Goal: Information Seeking & Learning: Understand process/instructions

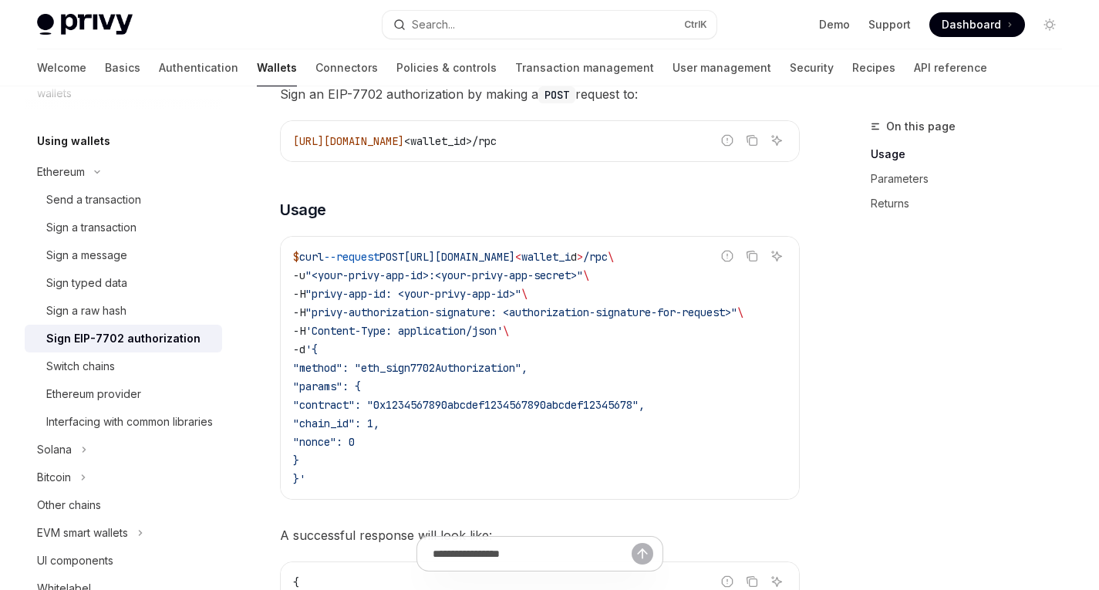
scroll to position [381, 0]
click at [640, 309] on span ""privy-authorization-signature: <authorization-signature-for-request>"" at bounding box center [522, 314] width 432 height 14
click at [353, 326] on span "'Content-Type: application/json'" at bounding box center [405, 333] width 198 height 14
click at [406, 316] on span ""privy-authorization-signature: <authorization-signature-for-request>"" at bounding box center [522, 314] width 432 height 14
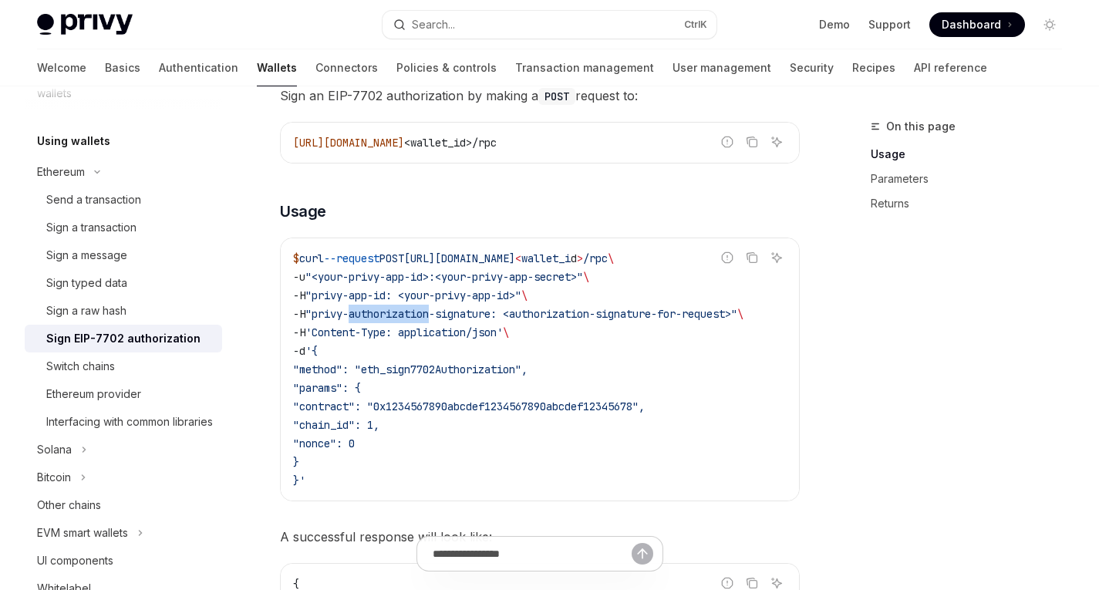
click at [406, 316] on span ""privy-authorization-signature: <authorization-signature-for-request>"" at bounding box center [522, 314] width 432 height 14
click at [477, 314] on span ""privy-authorization-signature: <authorization-signature-for-request>"" at bounding box center [522, 314] width 432 height 14
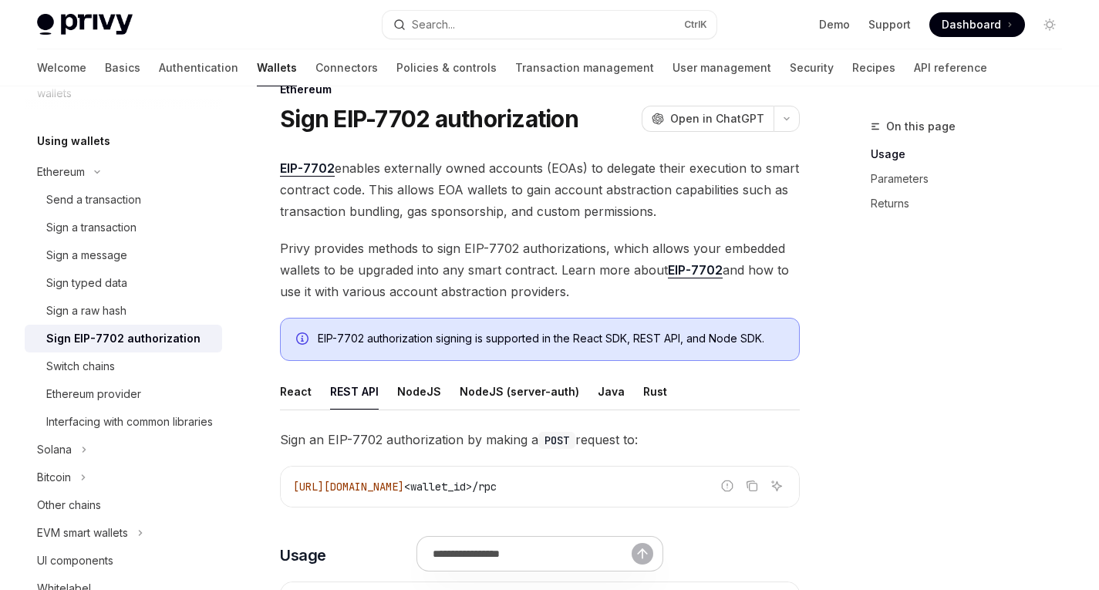
scroll to position [0, 0]
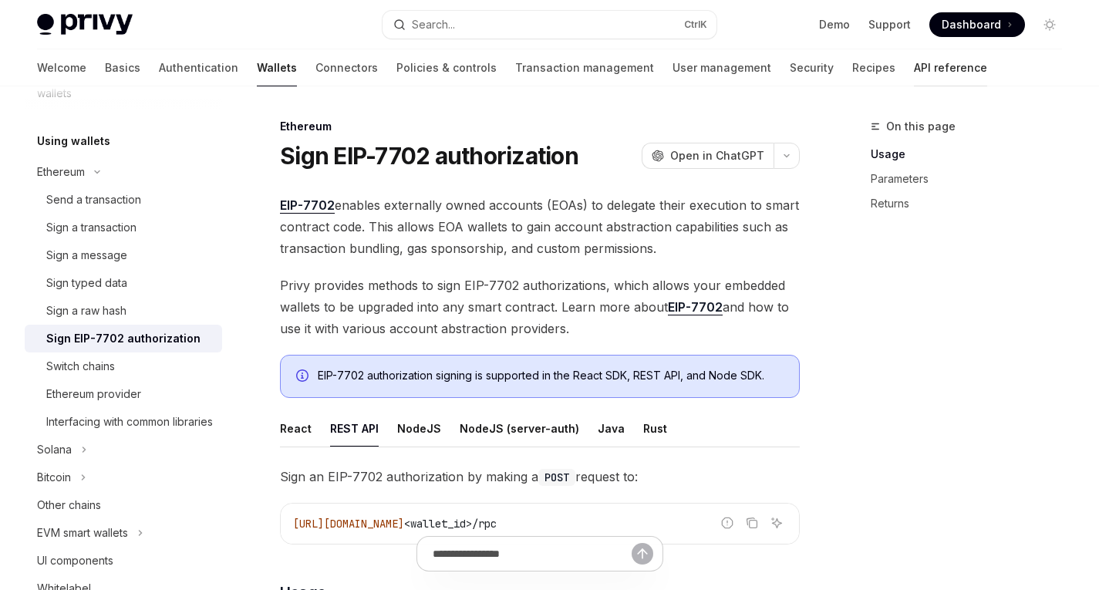
click at [914, 71] on link "API reference" at bounding box center [950, 67] width 73 height 37
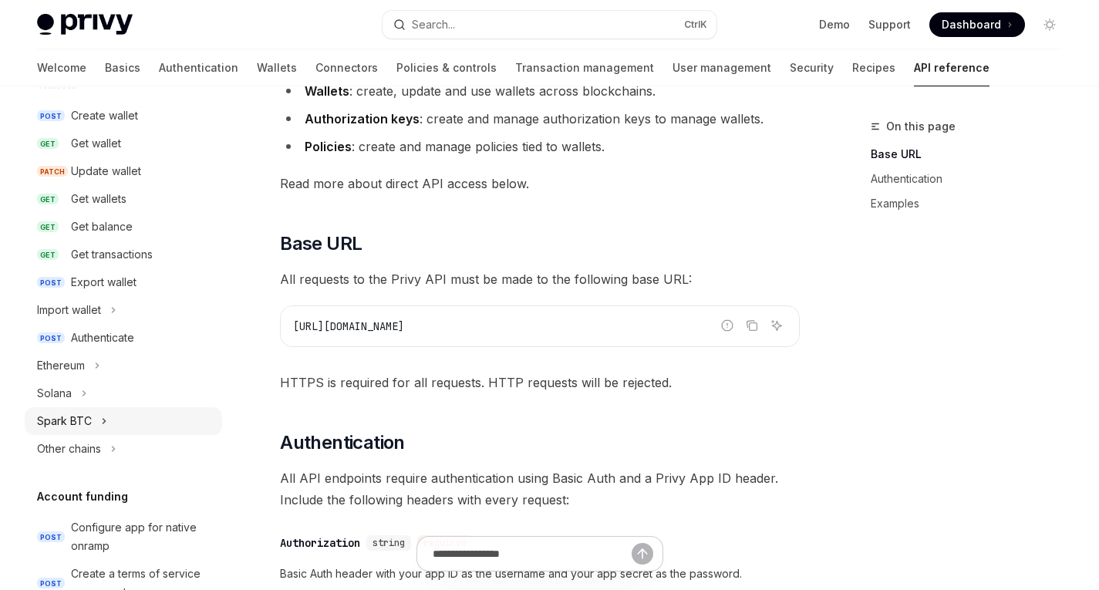
scroll to position [289, 0]
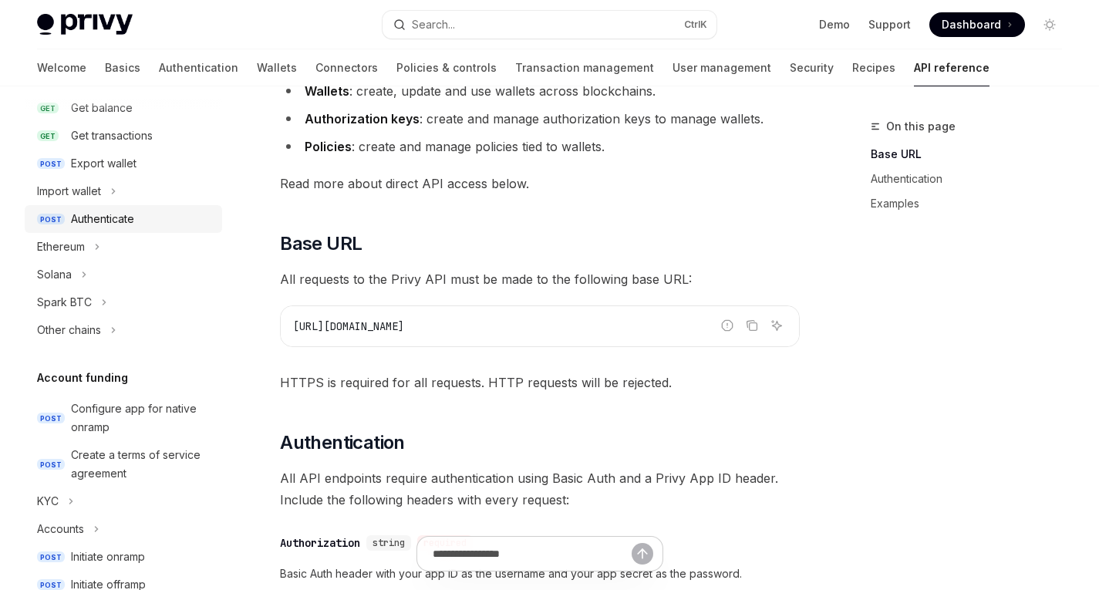
click at [110, 213] on div "Authenticate" at bounding box center [102, 219] width 63 height 19
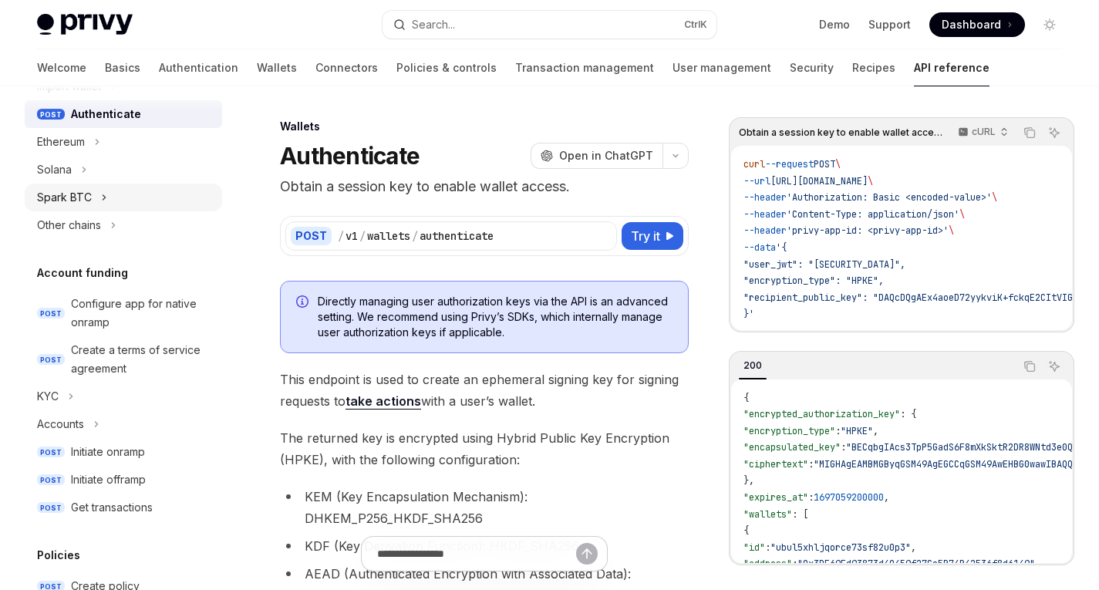
scroll to position [394, 0]
click at [76, 148] on div "Ethereum" at bounding box center [61, 141] width 48 height 19
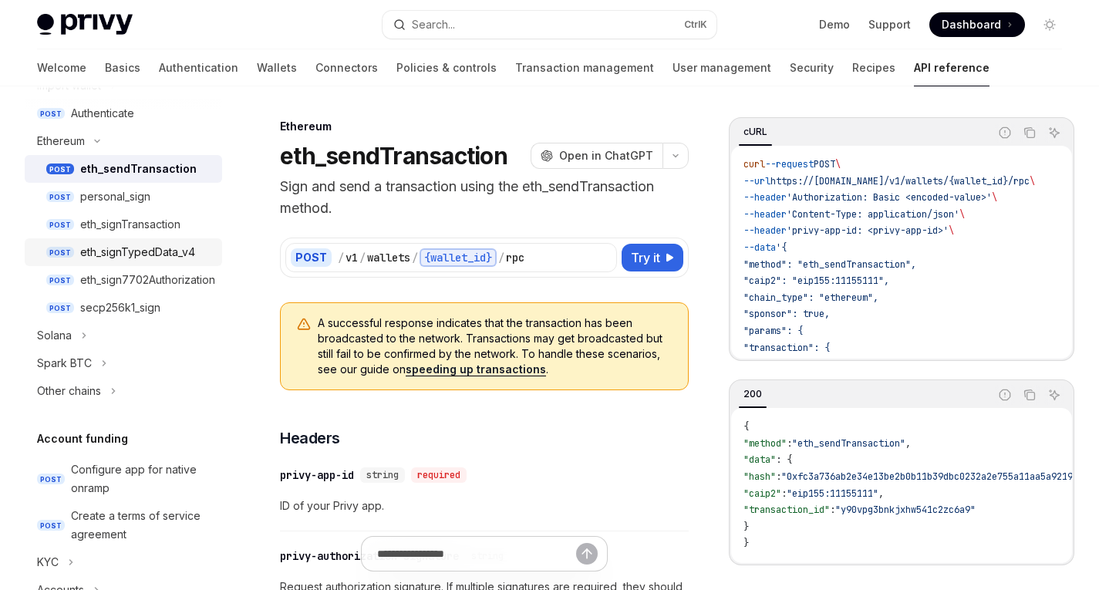
click at [127, 252] on div "eth_signTypedData_v4" at bounding box center [137, 252] width 115 height 19
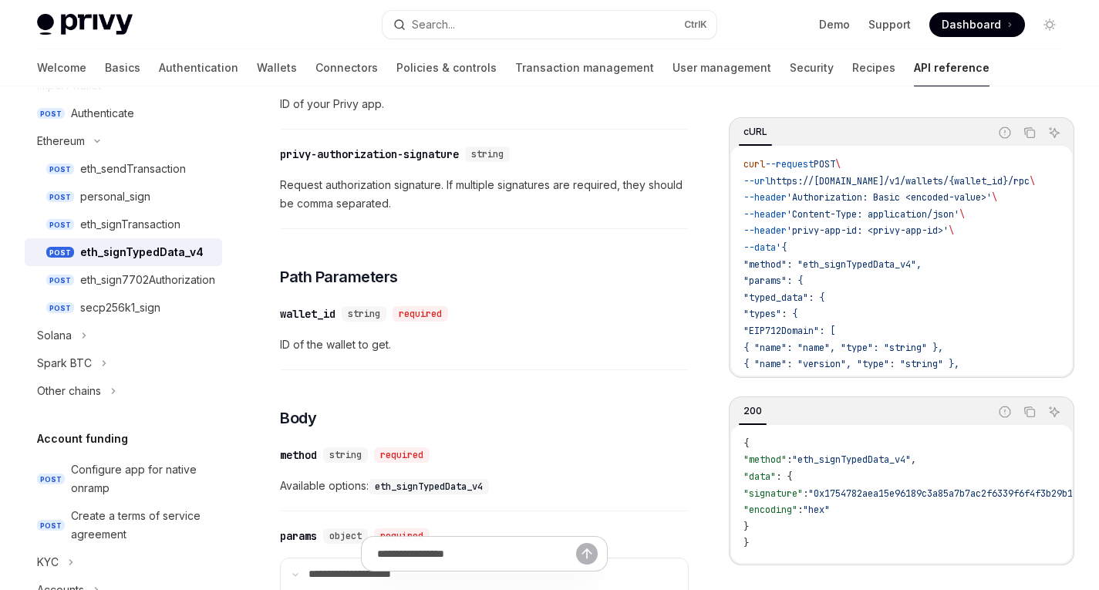
scroll to position [258, 0]
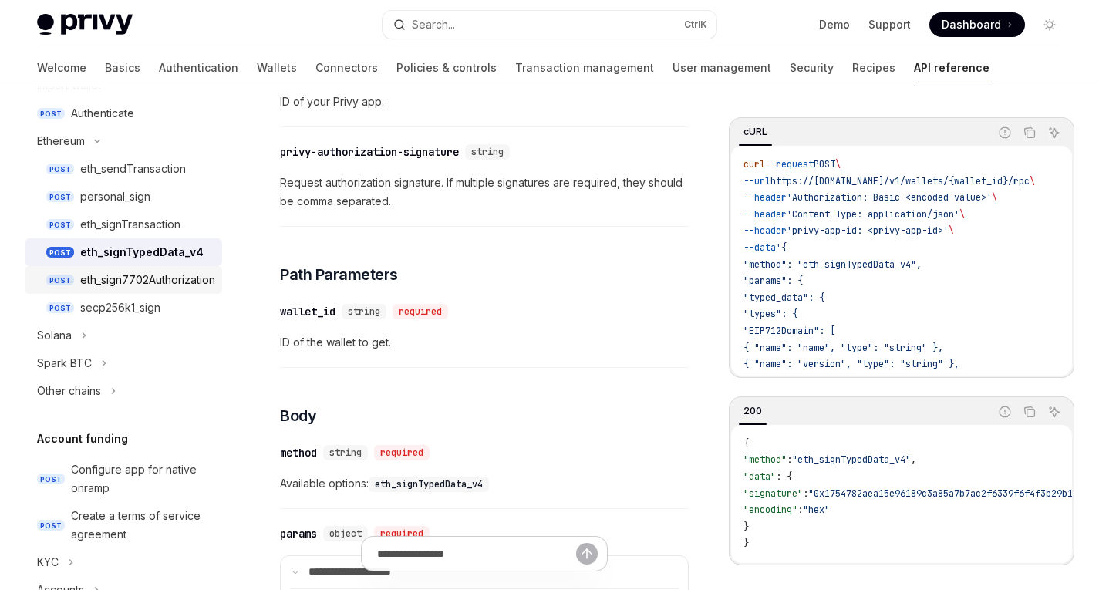
click at [171, 279] on div "eth_sign7702Authorization" at bounding box center [147, 280] width 135 height 19
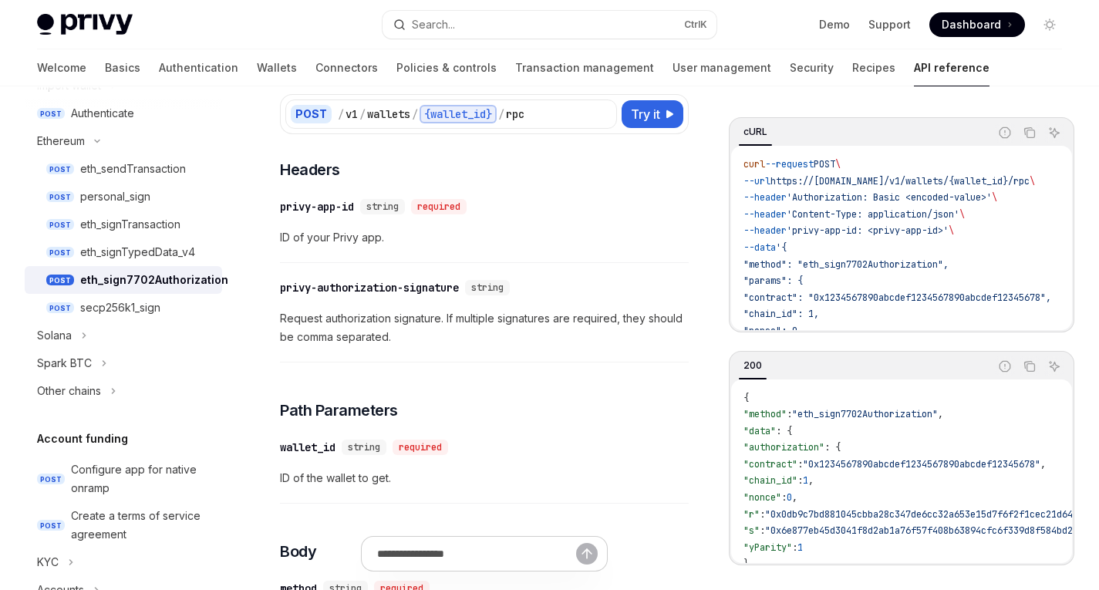
scroll to position [109, 0]
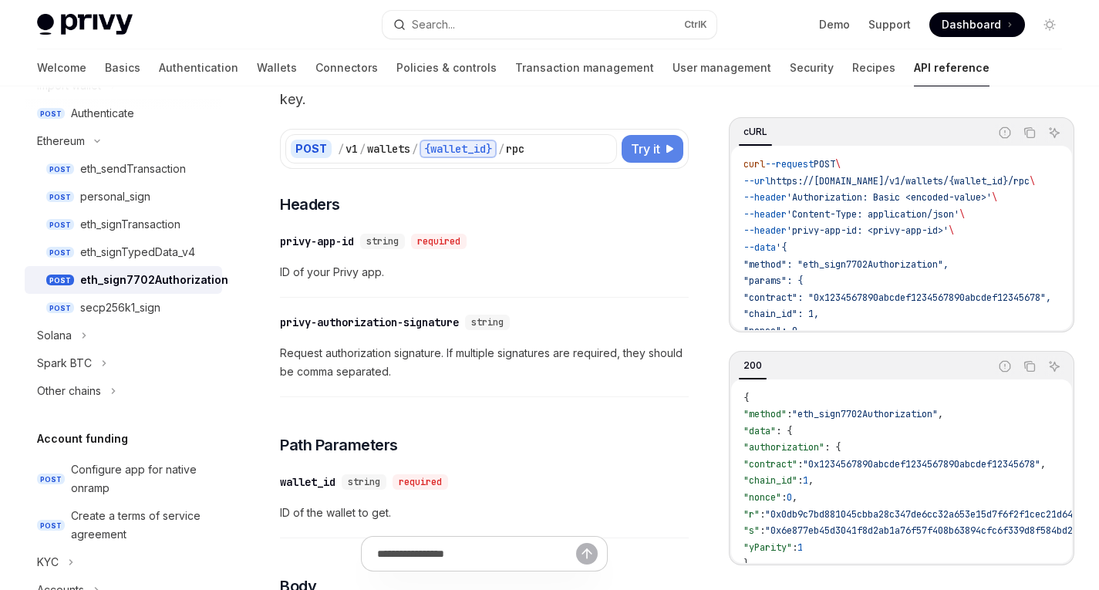
click at [639, 158] on button "Try it" at bounding box center [653, 149] width 62 height 28
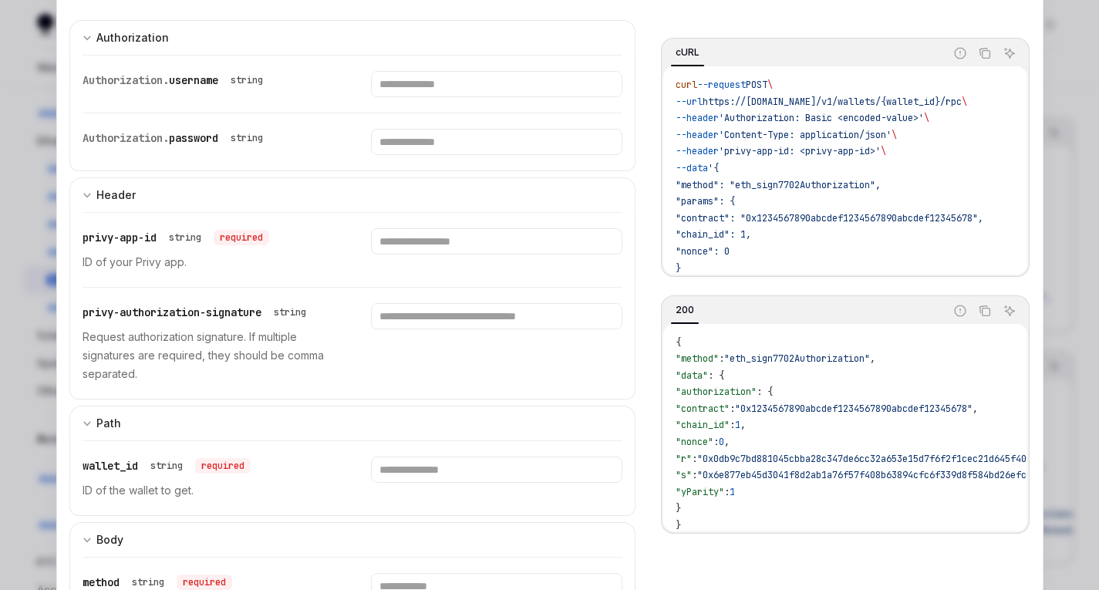
scroll to position [150, 0]
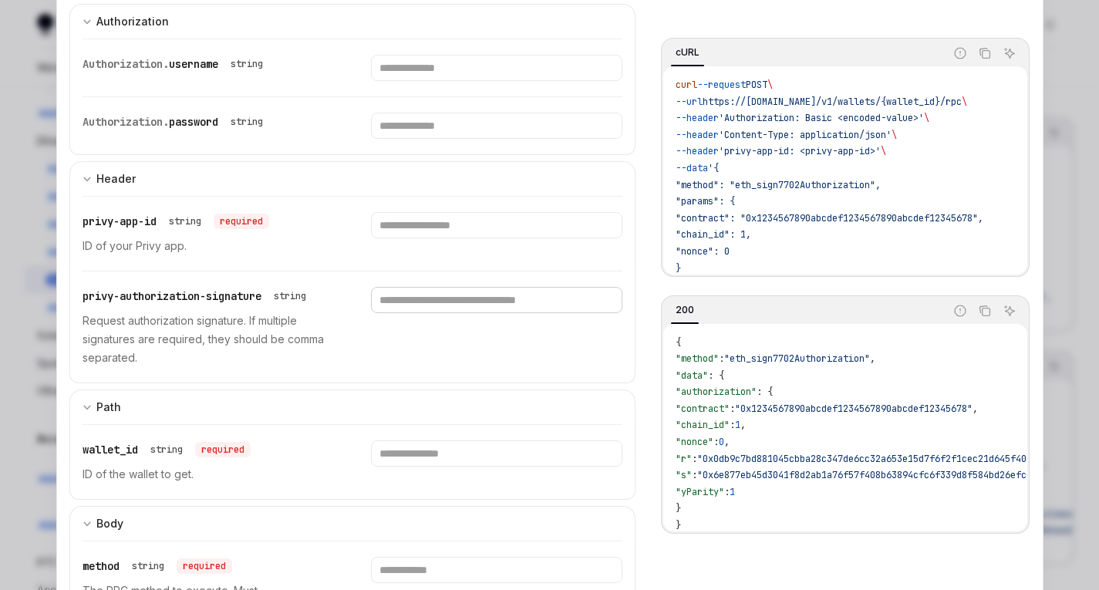
click at [460, 295] on input "Enter privy-authorization-signature" at bounding box center [497, 300] width 252 height 26
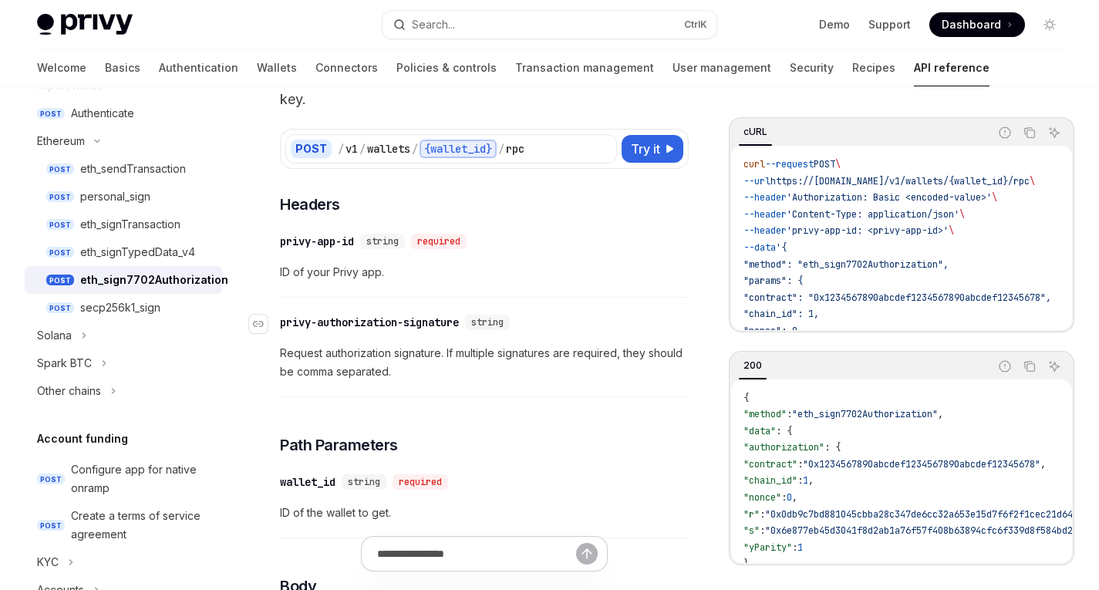
click at [380, 322] on div "privy-authorization-signature" at bounding box center [369, 322] width 179 height 15
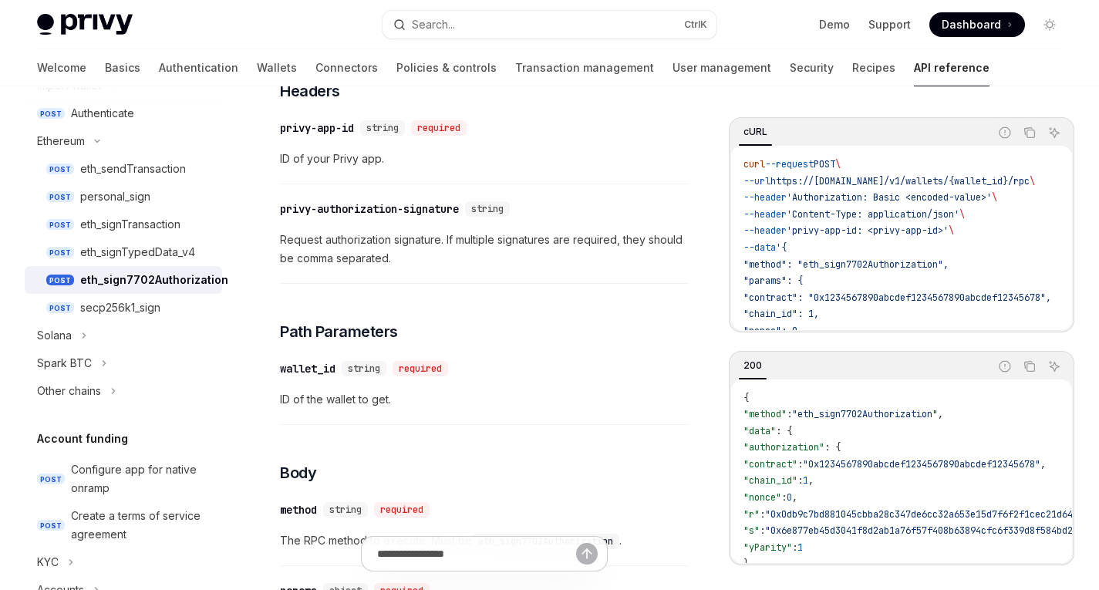
scroll to position [221, 0]
click at [832, 218] on span "'Content-Type: application/json'" at bounding box center [873, 214] width 173 height 12
click at [837, 200] on span "'Authorization: Basic <encoded-value>'" at bounding box center [889, 197] width 205 height 12
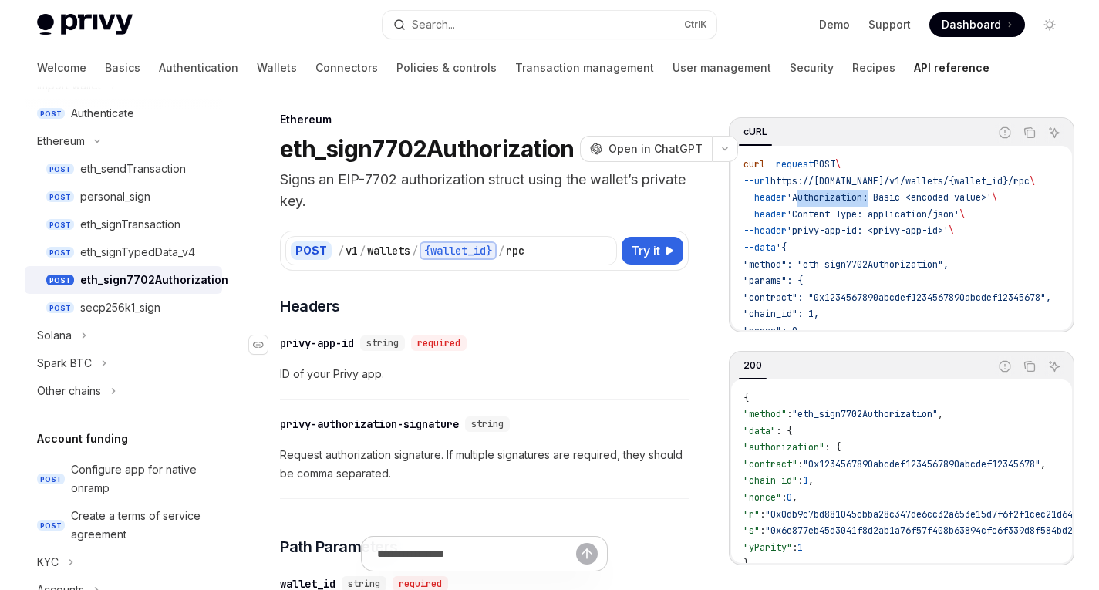
scroll to position [5, 0]
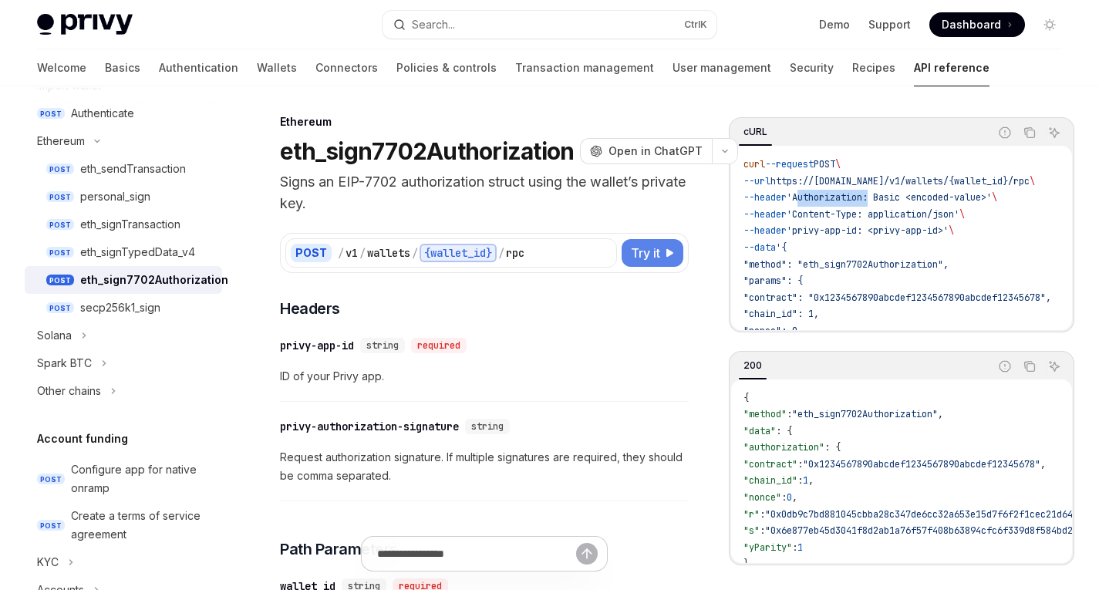
click at [649, 251] on span "Try it" at bounding box center [645, 253] width 29 height 19
type textarea "*"
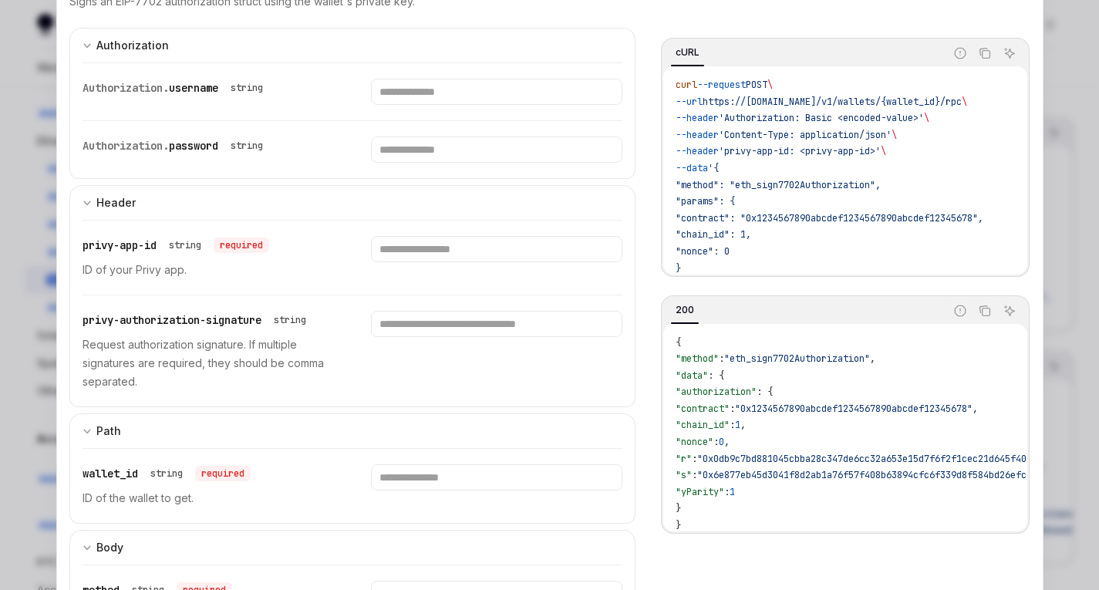
scroll to position [214, 0]
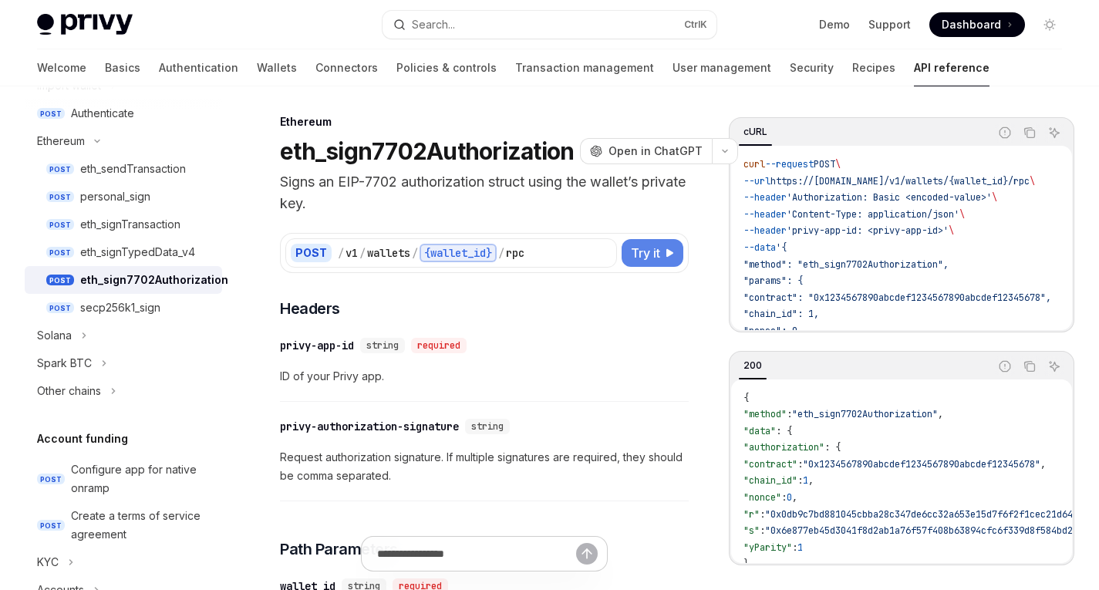
click at [645, 258] on span "Try it" at bounding box center [645, 253] width 29 height 19
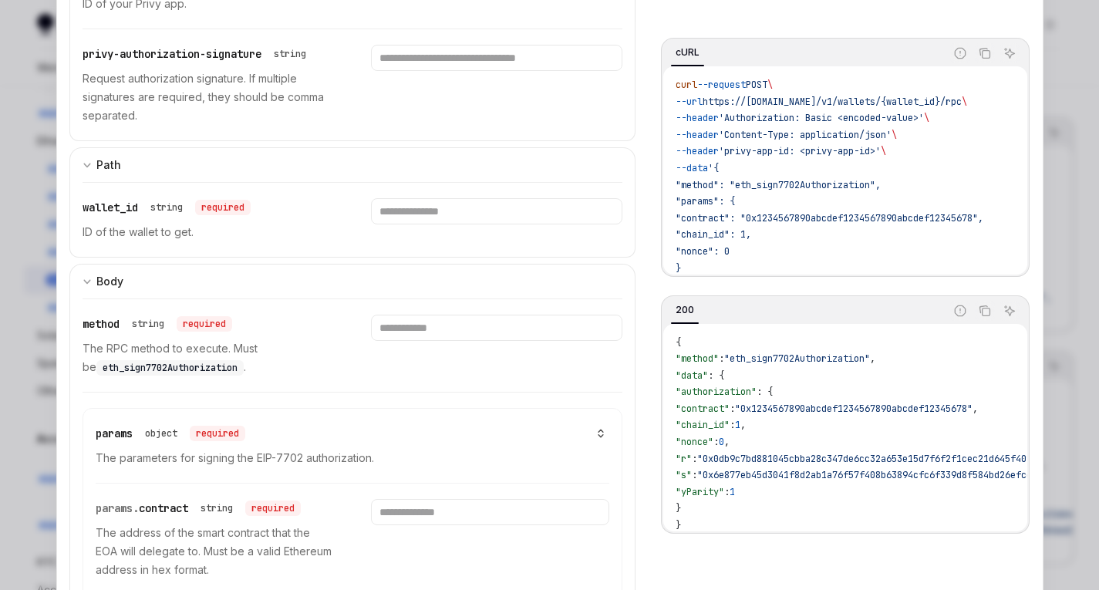
scroll to position [453, 0]
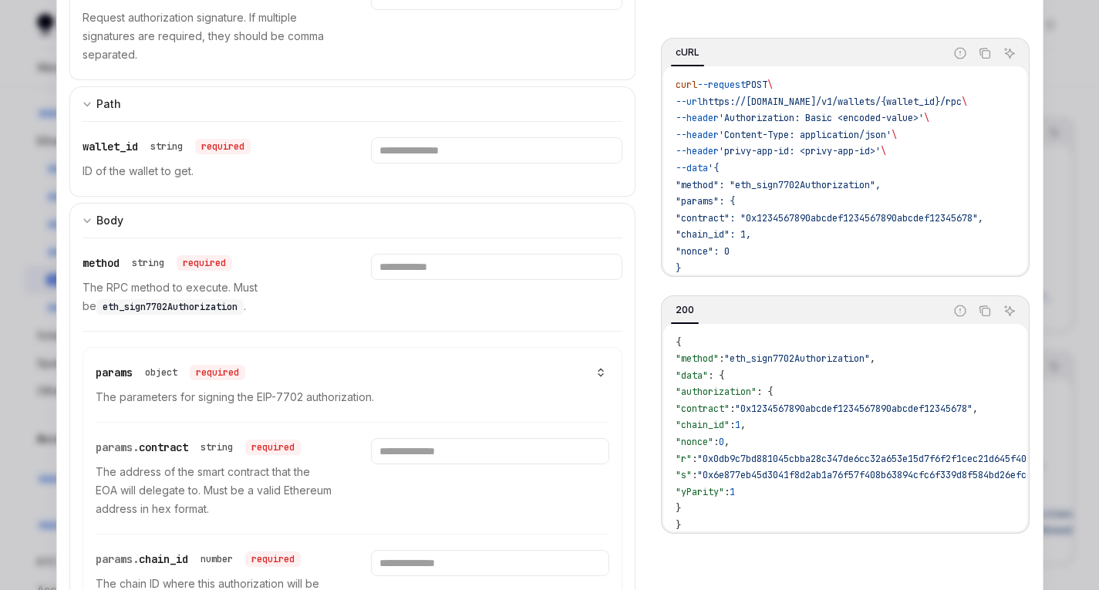
click at [133, 304] on span "eth_sign7702Authorization" at bounding box center [170, 307] width 135 height 12
type textarea "*"
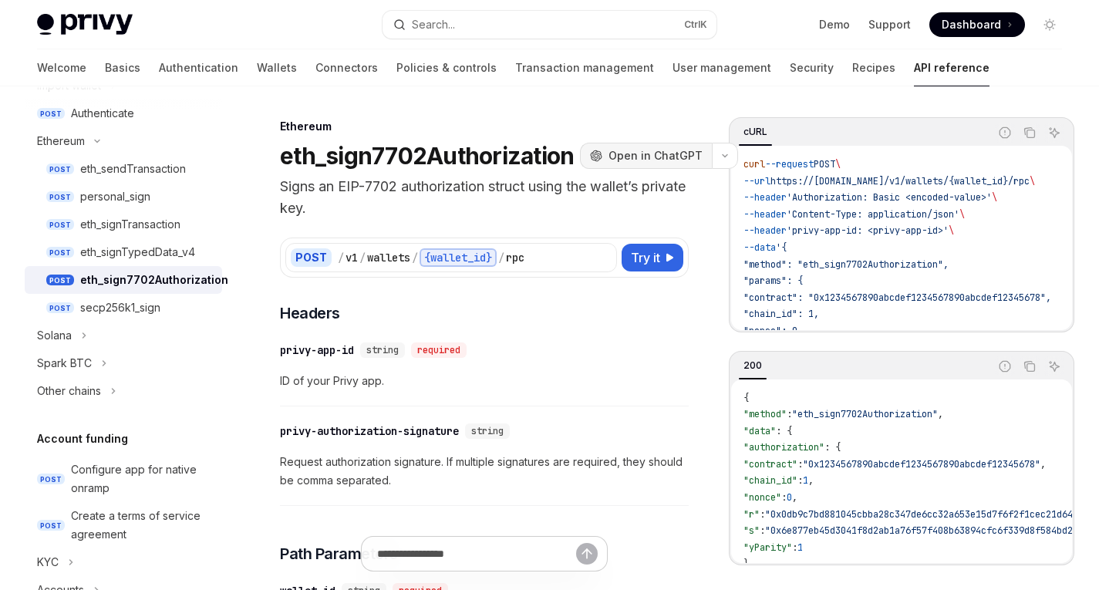
click at [643, 144] on button "OpenAI Open in ChatGPT" at bounding box center [646, 156] width 132 height 26
click at [633, 159] on span "Open in ChatGPT" at bounding box center [656, 155] width 94 height 15
click at [434, 165] on h1 "eth_sign7702Authorization" at bounding box center [427, 156] width 294 height 28
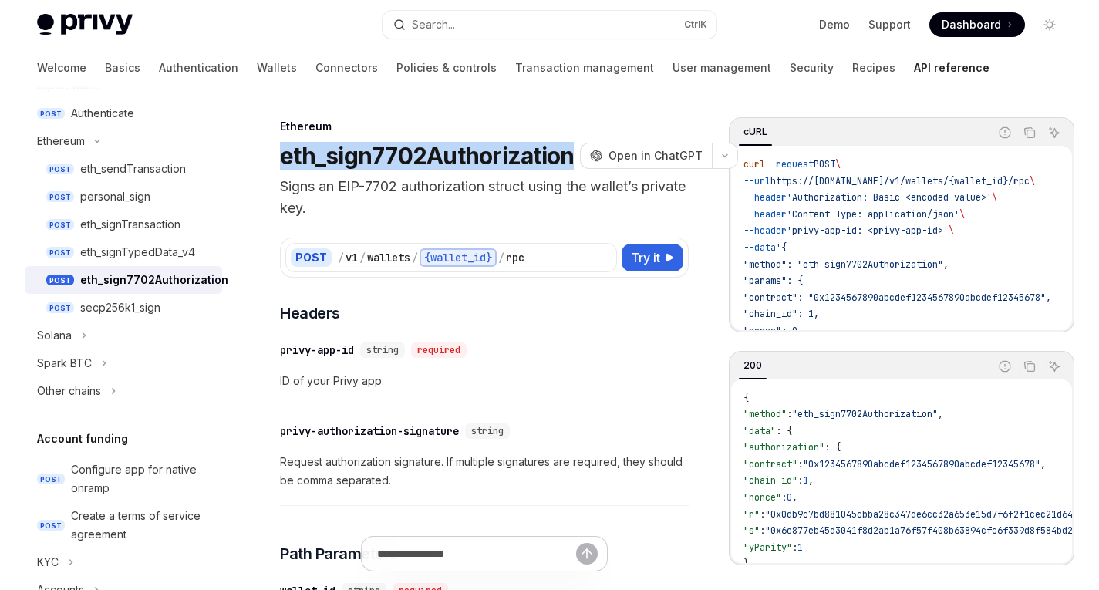
click at [434, 165] on h1 "eth_sign7702Authorization" at bounding box center [427, 156] width 294 height 28
